Goal: Task Accomplishment & Management: Use online tool/utility

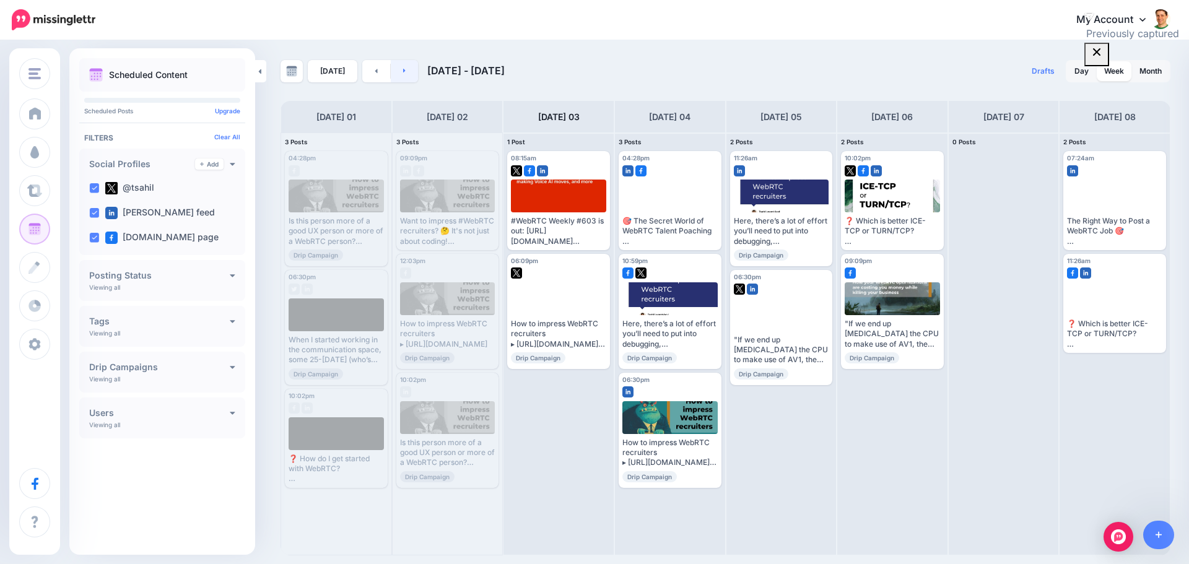
click at [410, 80] on link at bounding box center [405, 71] width 28 height 22
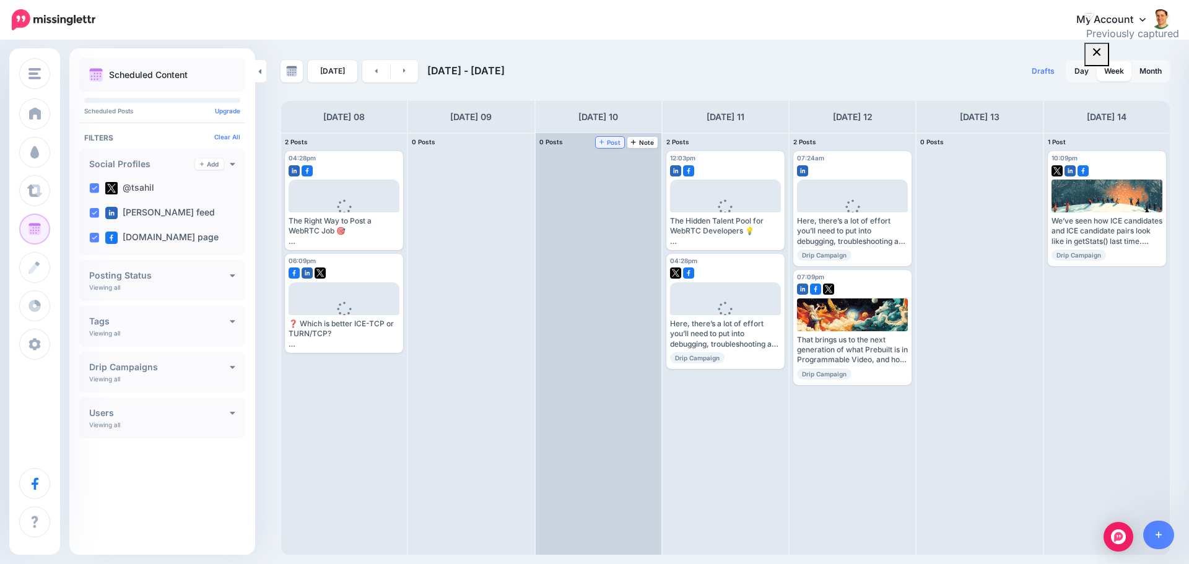
click at [606, 144] on span "Post" at bounding box center [611, 142] width 22 height 6
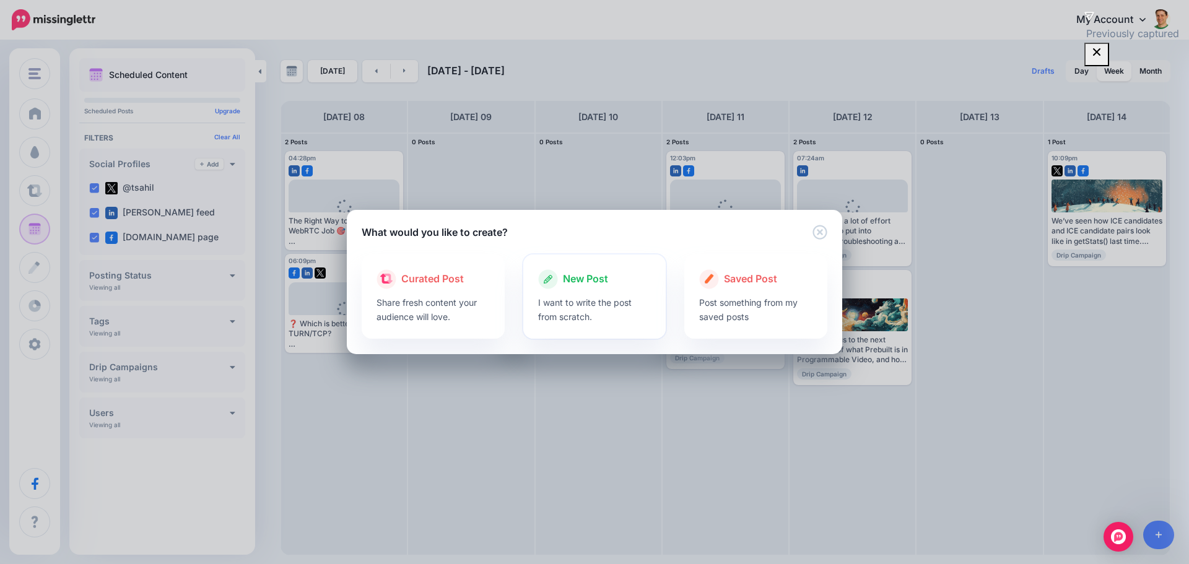
click at [601, 283] on span "New Post" at bounding box center [585, 279] width 45 height 16
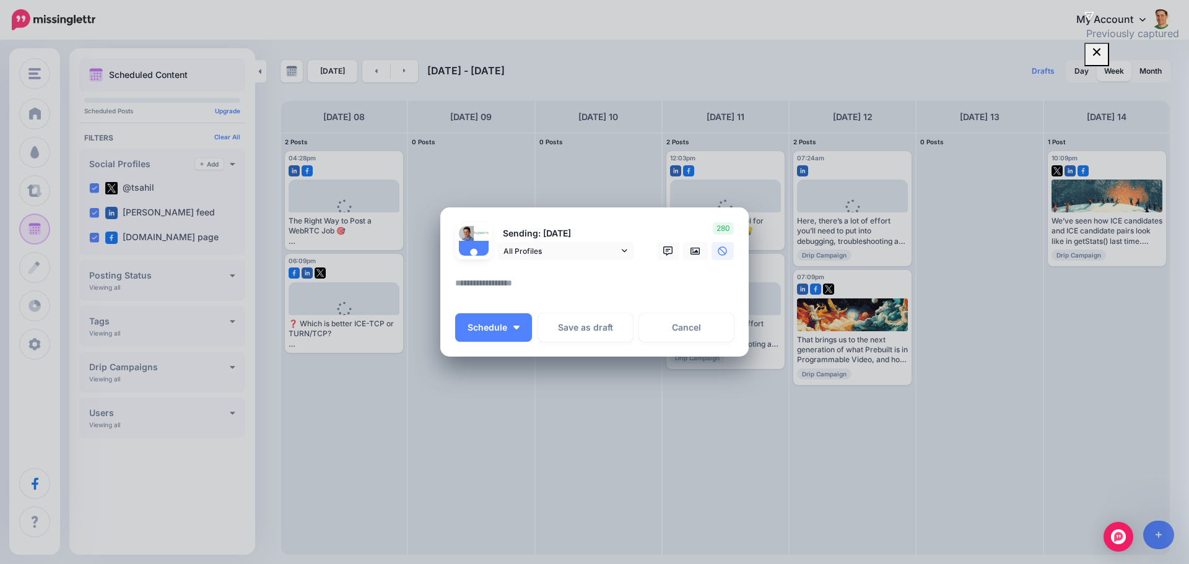
click at [540, 278] on textarea at bounding box center [597, 288] width 285 height 24
paste textarea "**********"
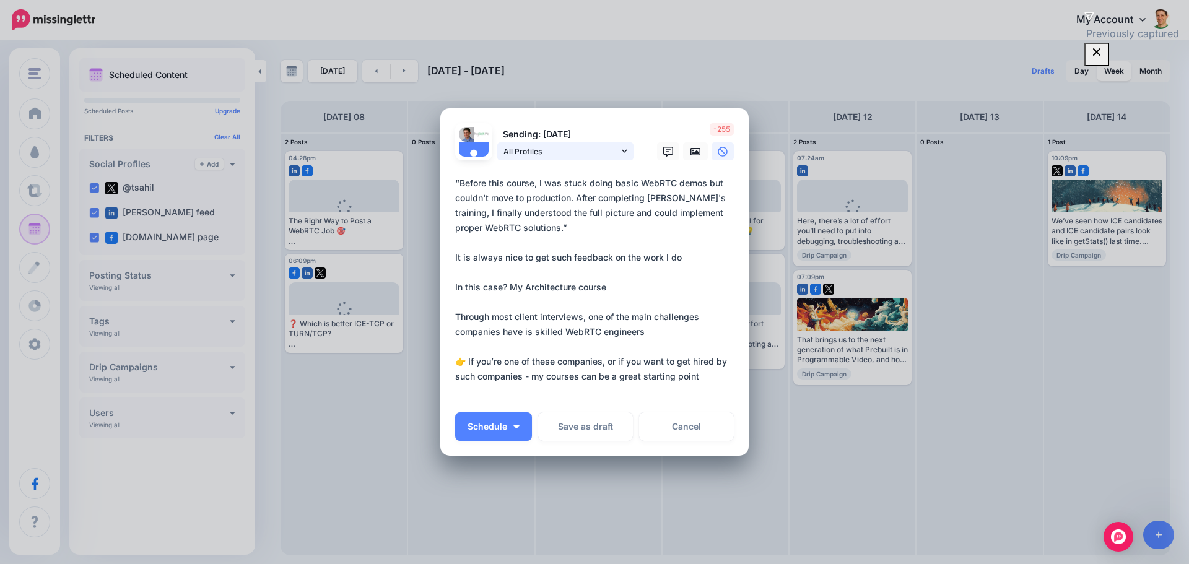
type textarea "**********"
click at [624, 150] on link "All Profiles" at bounding box center [565, 151] width 136 height 18
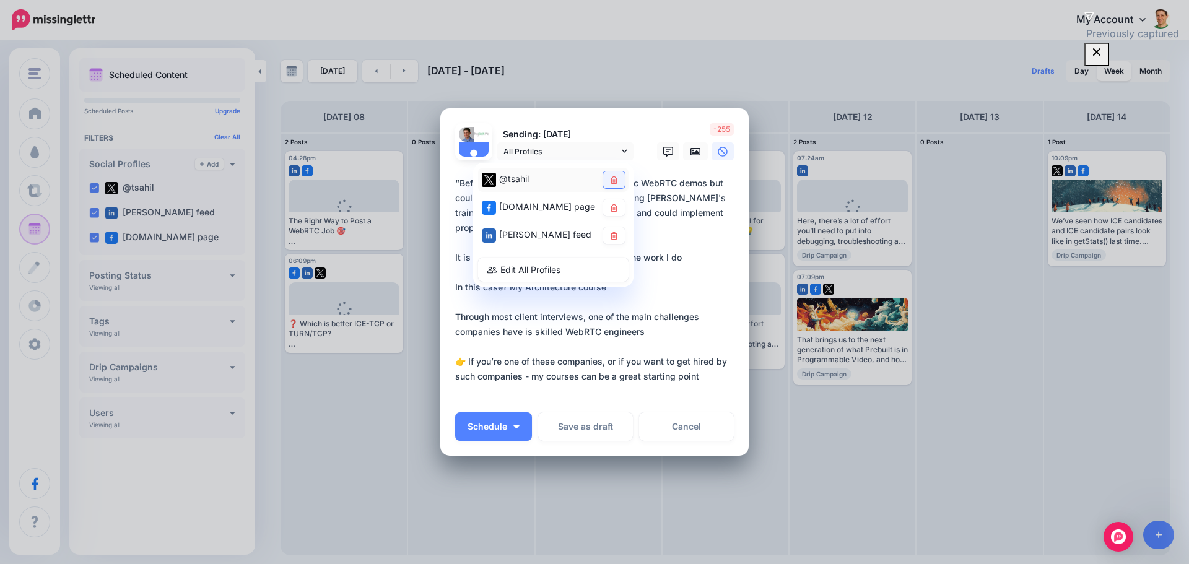
click at [616, 178] on link at bounding box center [614, 180] width 22 height 17
click at [696, 156] on link at bounding box center [695, 151] width 25 height 18
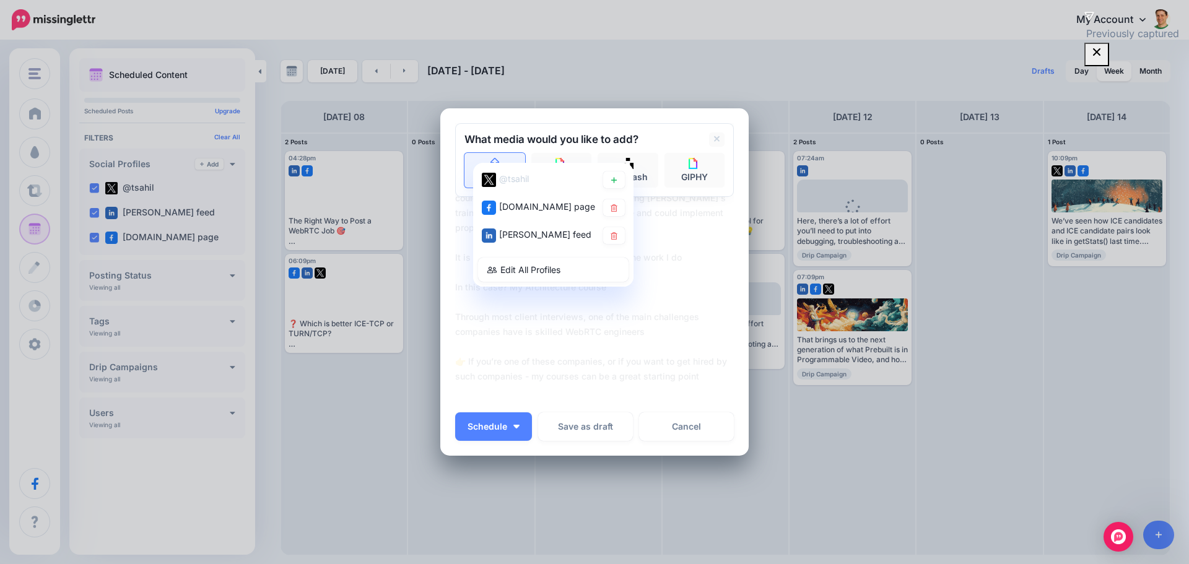
click at [488, 159] on icon at bounding box center [495, 164] width 14 height 11
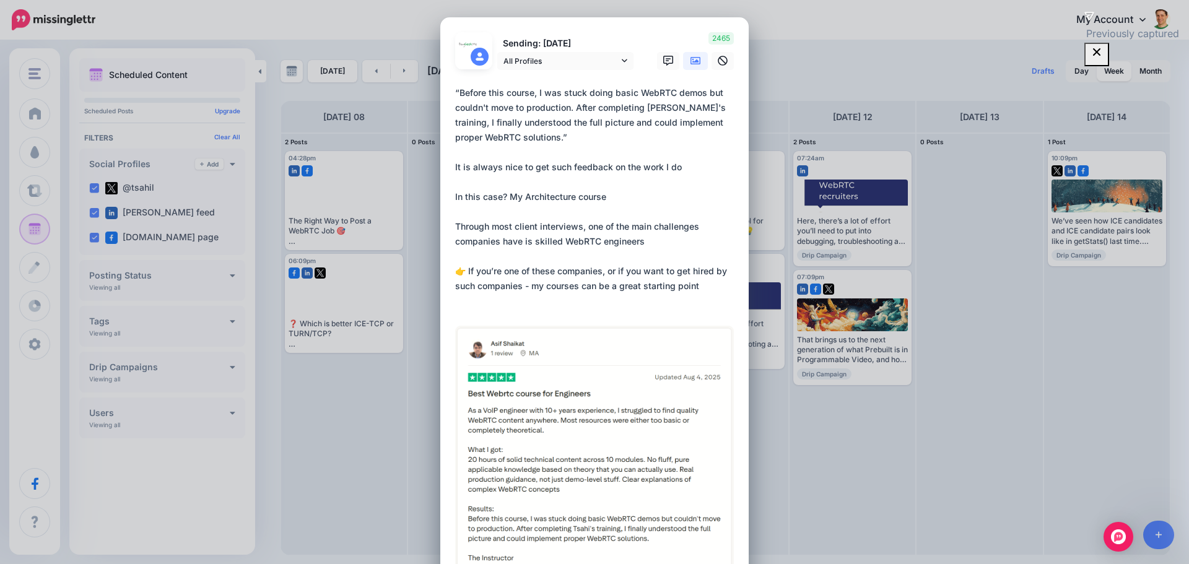
scroll to position [310, 0]
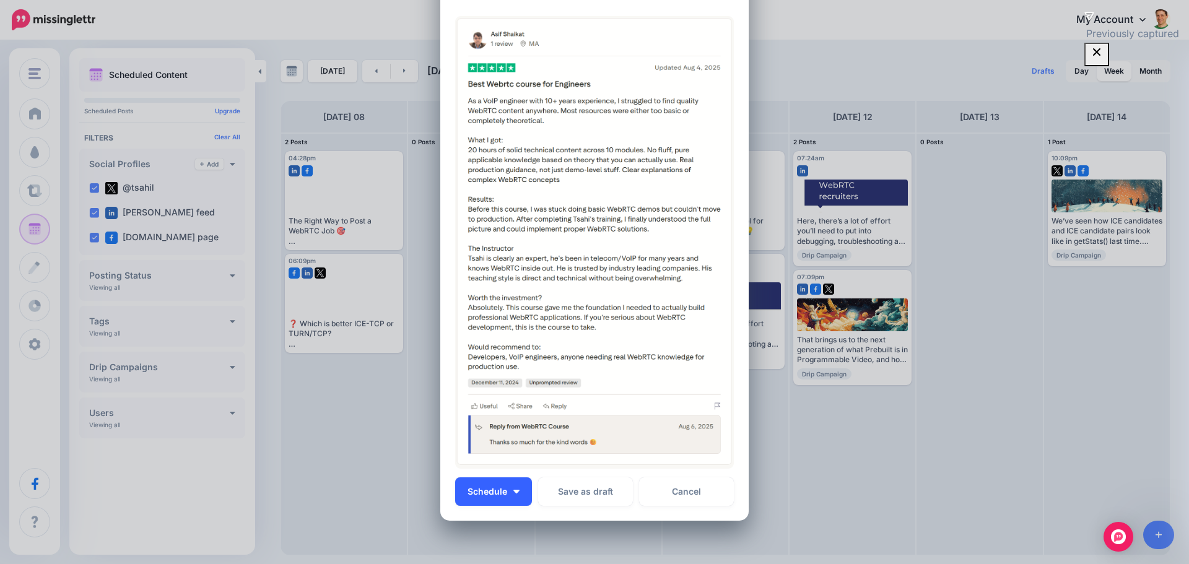
click at [501, 493] on span "Schedule" at bounding box center [488, 492] width 40 height 9
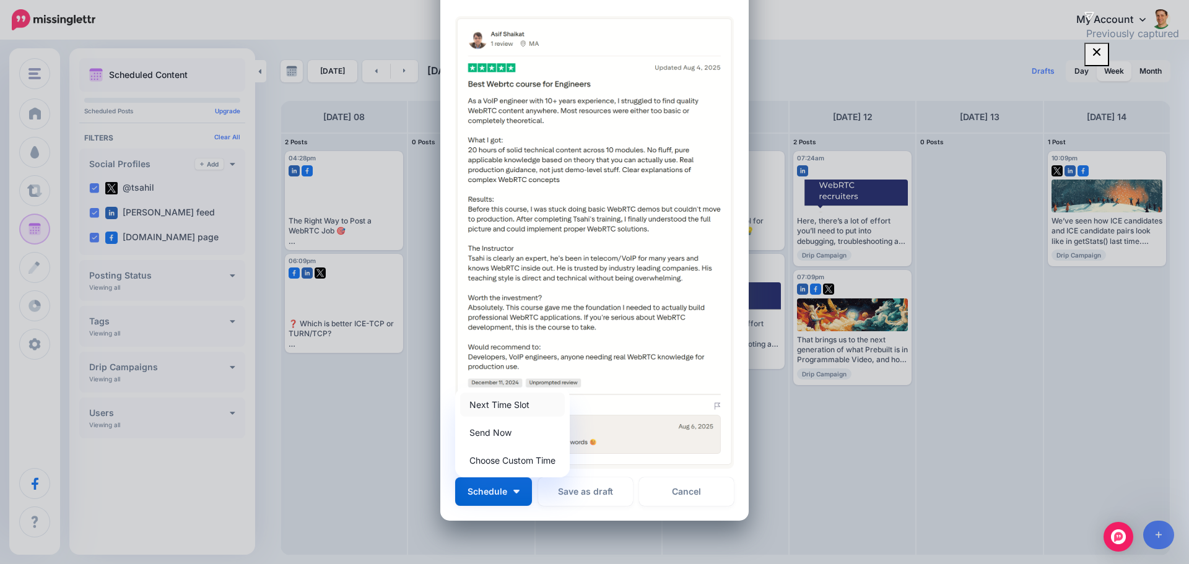
click at [485, 400] on link "Next Time Slot" at bounding box center [512, 405] width 105 height 24
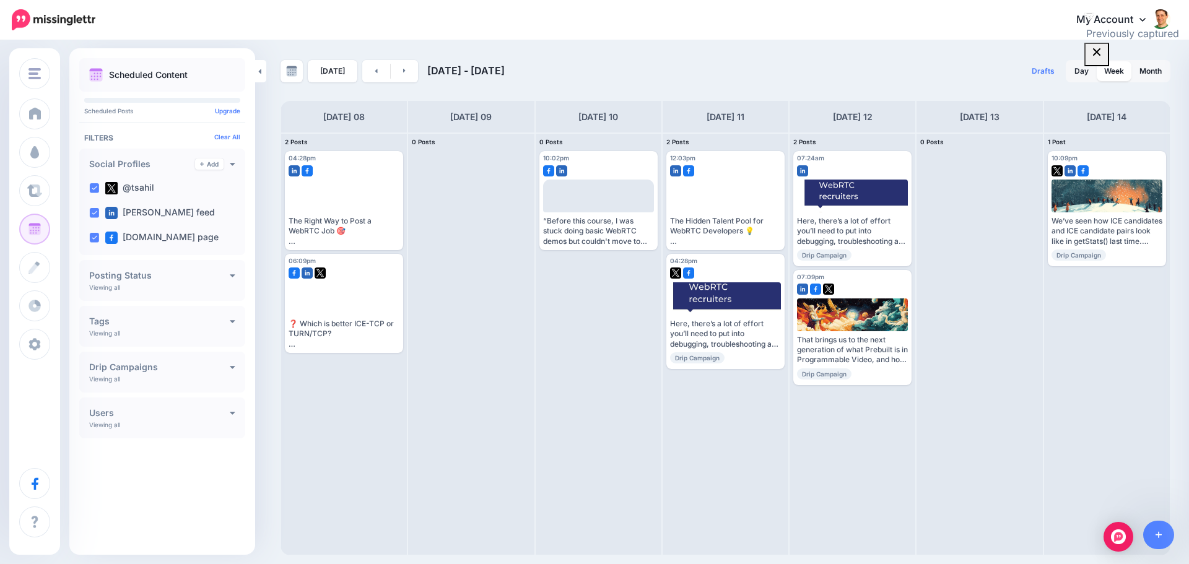
scroll to position [0, 0]
